Goal: Task Accomplishment & Management: Use online tool/utility

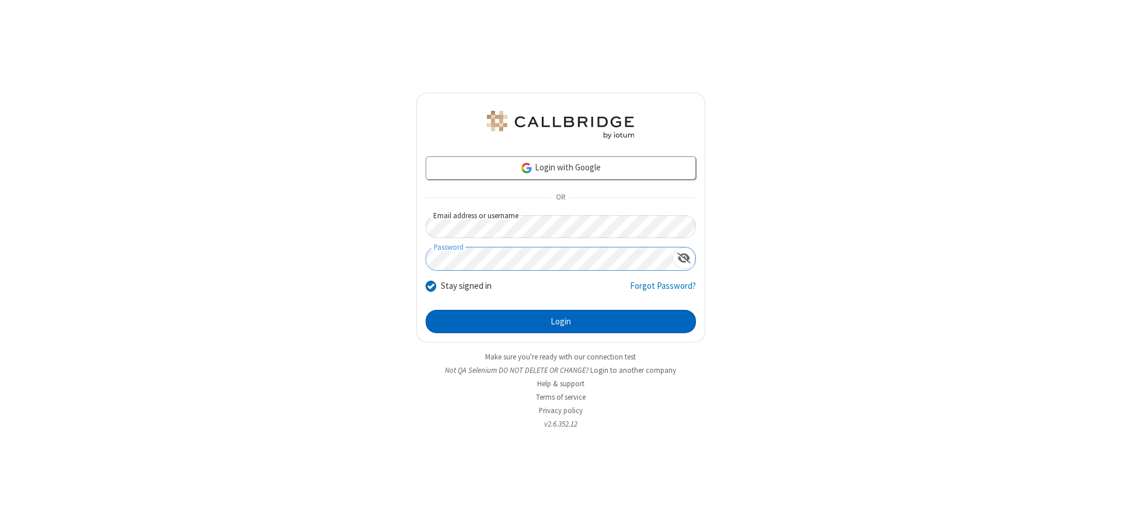
click at [560, 322] on button "Login" at bounding box center [561, 321] width 270 height 23
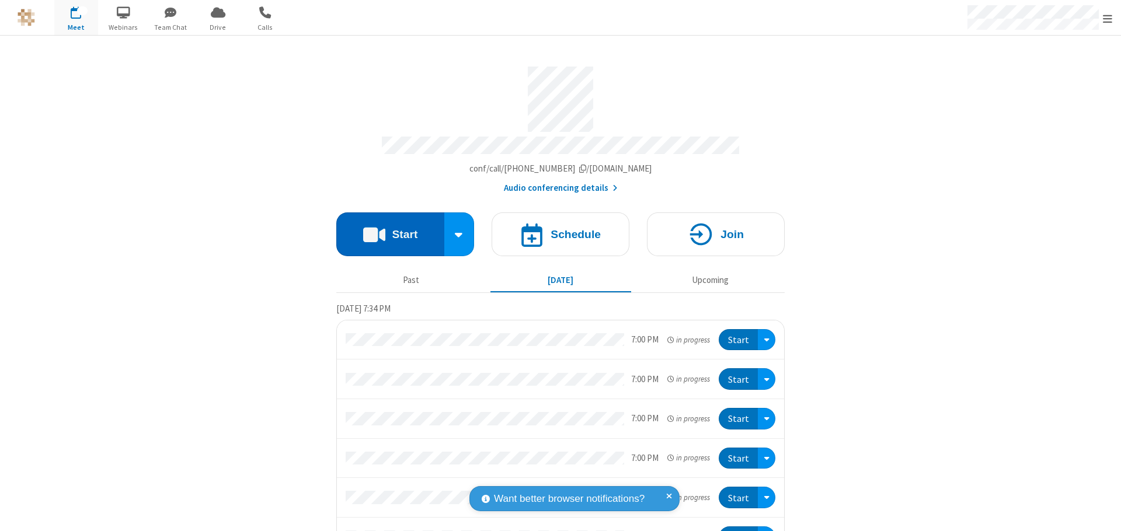
click at [385, 229] on button "Start" at bounding box center [390, 234] width 108 height 44
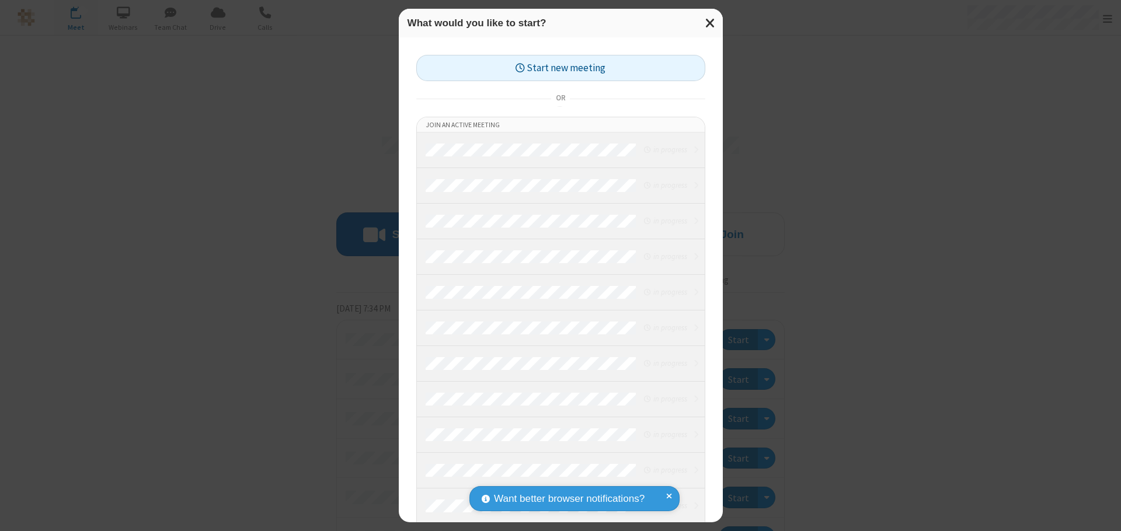
click at [560, 68] on button "Start new meeting" at bounding box center [560, 68] width 289 height 26
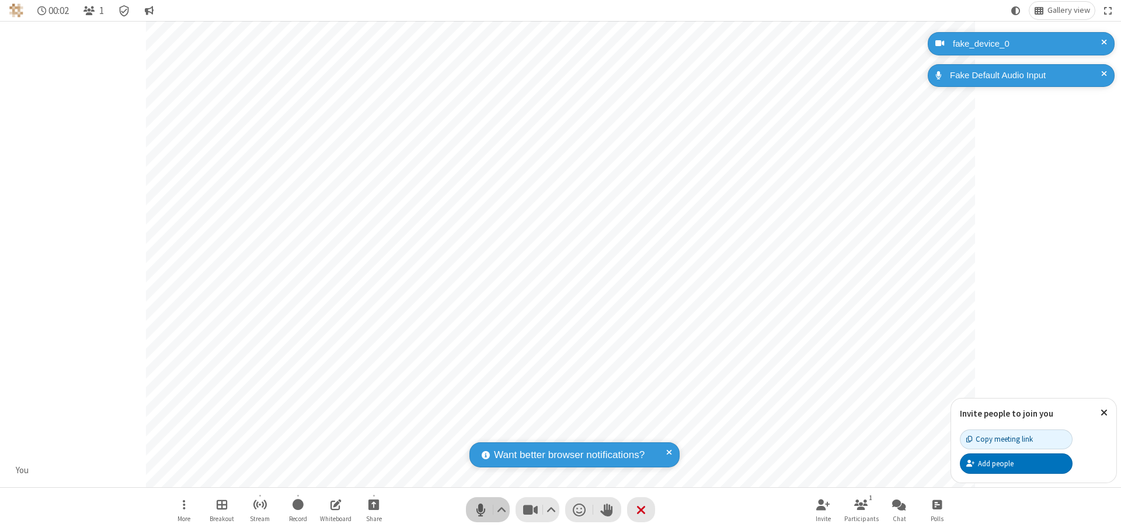
click at [480, 510] on span "Mute (⌘+Shift+A)" at bounding box center [481, 509] width 18 height 17
click at [480, 510] on span "Unmute (⌘+Shift+A)" at bounding box center [481, 509] width 18 height 17
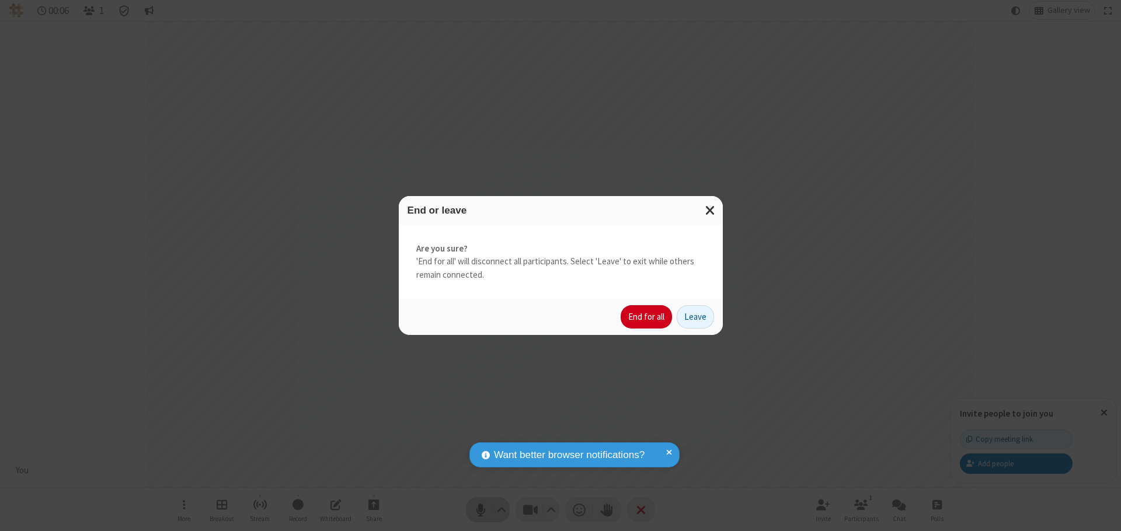
click at [647, 317] on button "End for all" at bounding box center [646, 316] width 51 height 23
